Goal: Entertainment & Leisure: Consume media (video, audio)

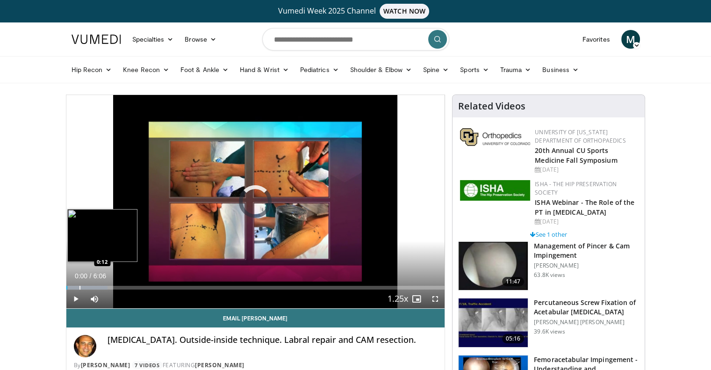
click at [79, 287] on div "Progress Bar" at bounding box center [79, 288] width 1 height 4
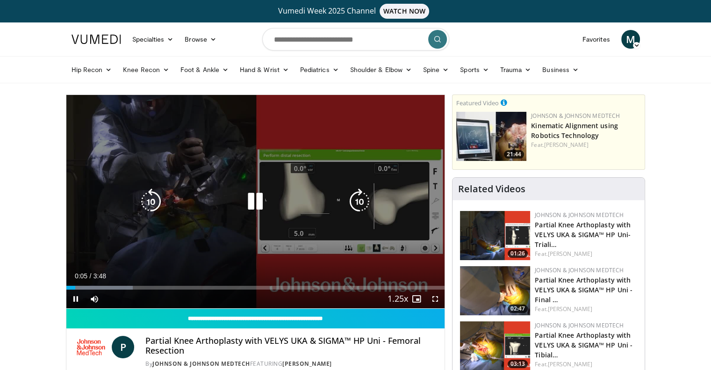
click at [342, 221] on div "10 seconds Tap to unmute" at bounding box center [255, 201] width 379 height 213
